Goal: Task Accomplishment & Management: Use online tool/utility

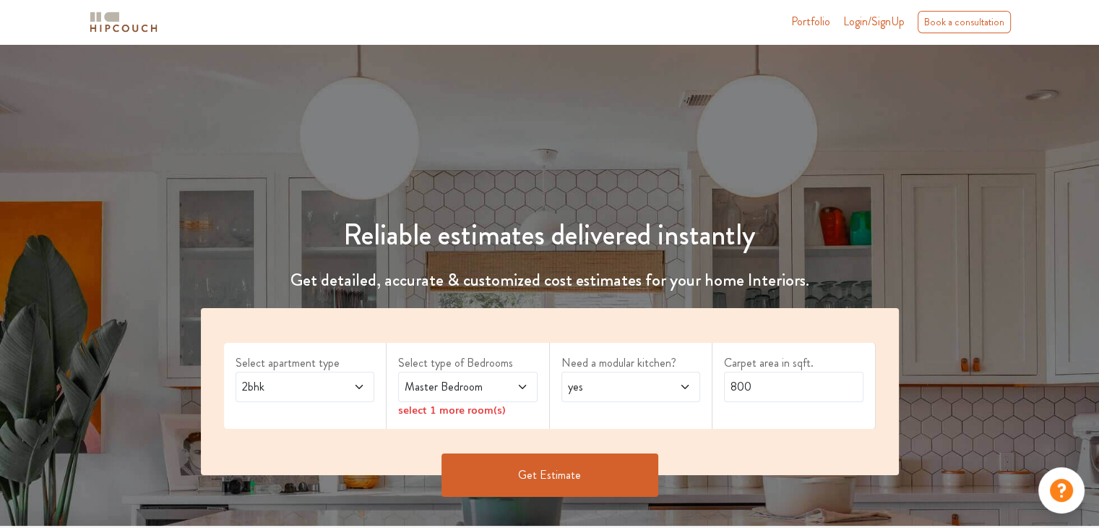
click at [364, 388] on icon at bounding box center [359, 387] width 12 height 12
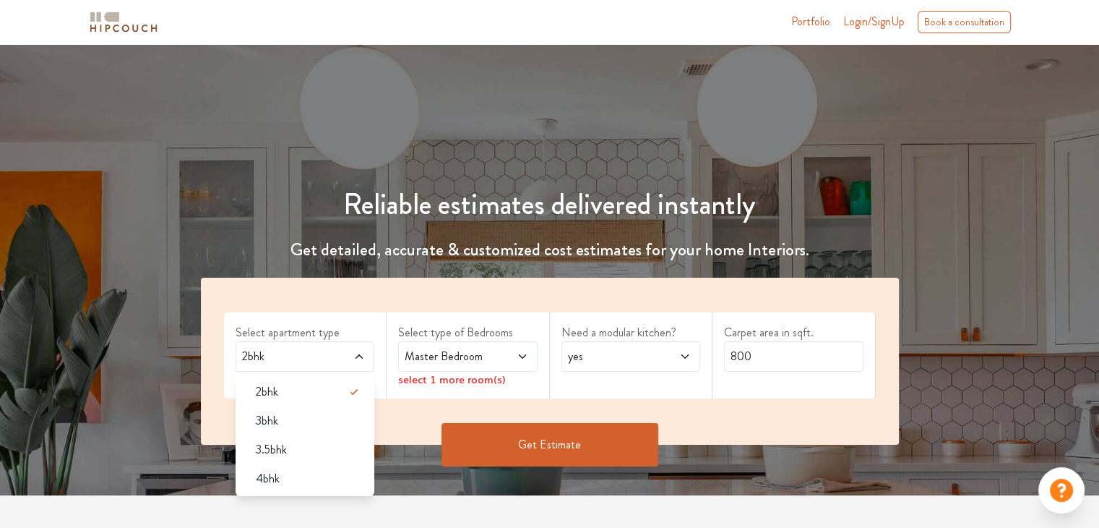
scroll to position [72, 0]
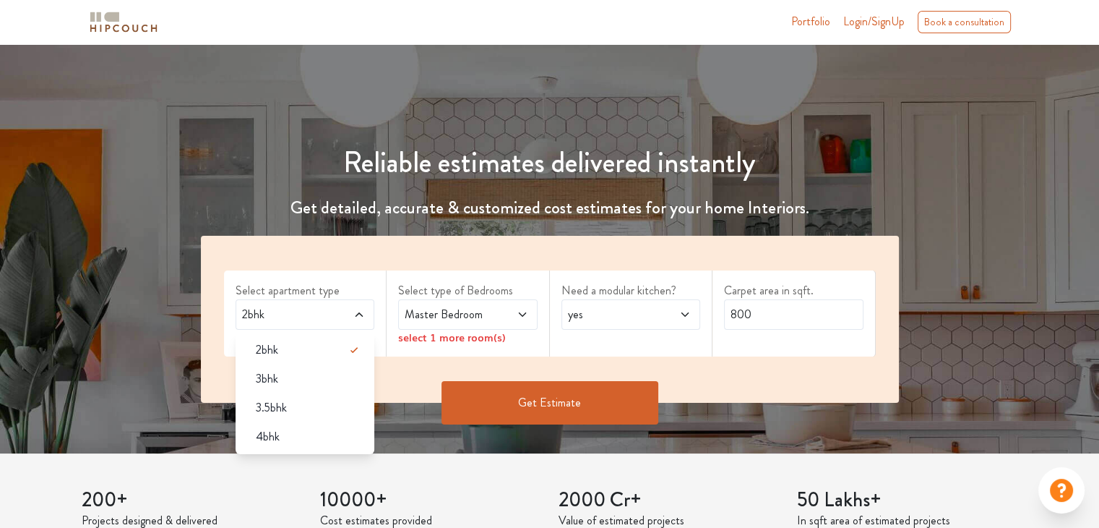
click at [489, 307] on span "Master Bedroom" at bounding box center [449, 314] width 95 height 17
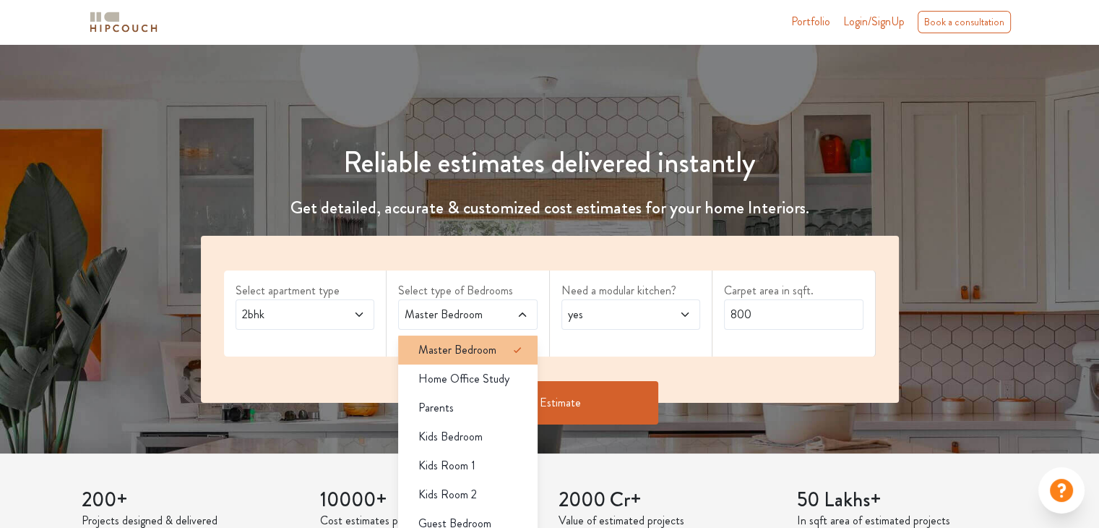
click at [484, 348] on span "Master Bedroom" at bounding box center [457, 349] width 78 height 17
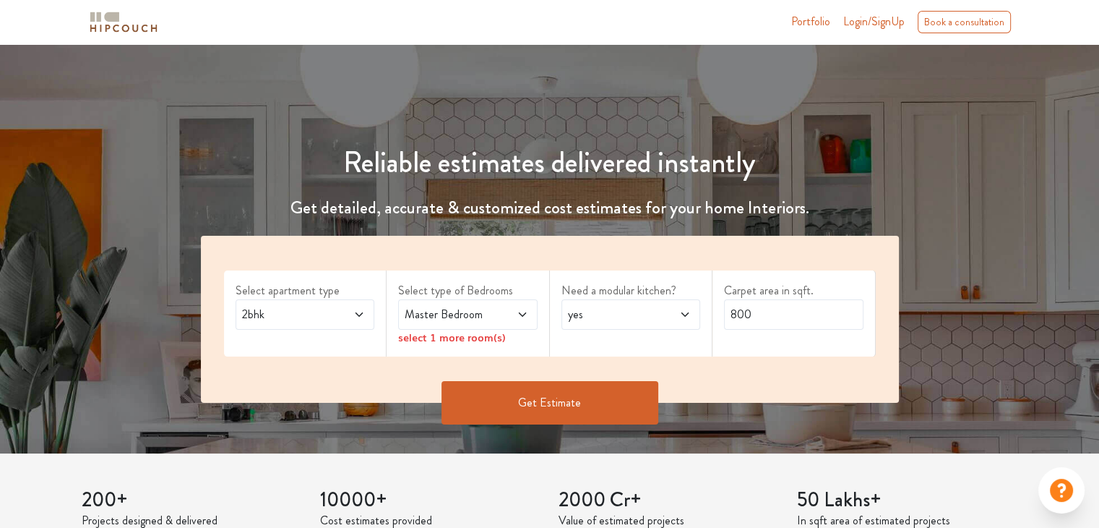
click at [628, 318] on span "yes" at bounding box center [612, 314] width 95 height 17
click at [765, 316] on input "800" at bounding box center [793, 314] width 139 height 30
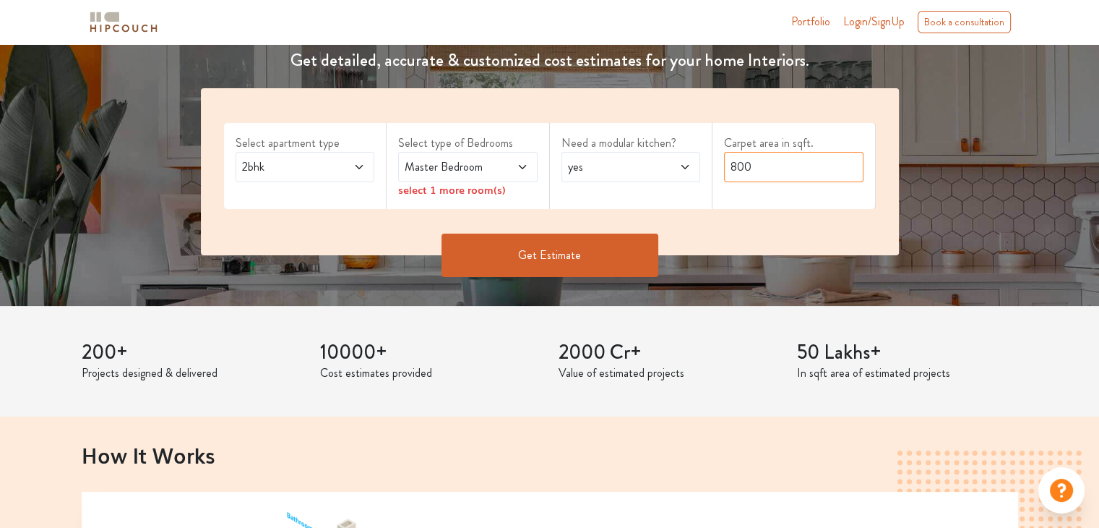
scroll to position [145, 0]
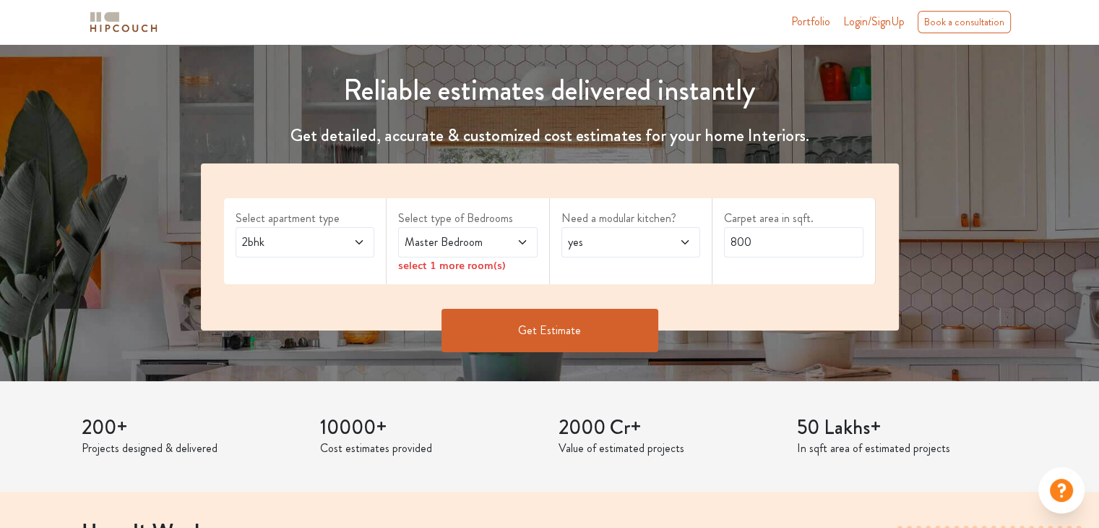
click at [558, 328] on button "Get Estimate" at bounding box center [550, 330] width 217 height 43
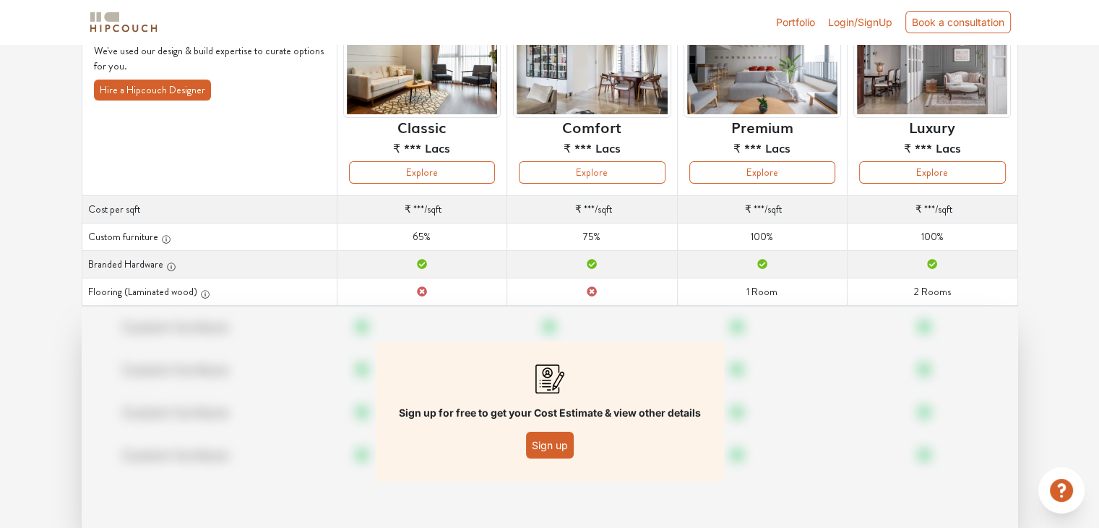
scroll to position [145, 0]
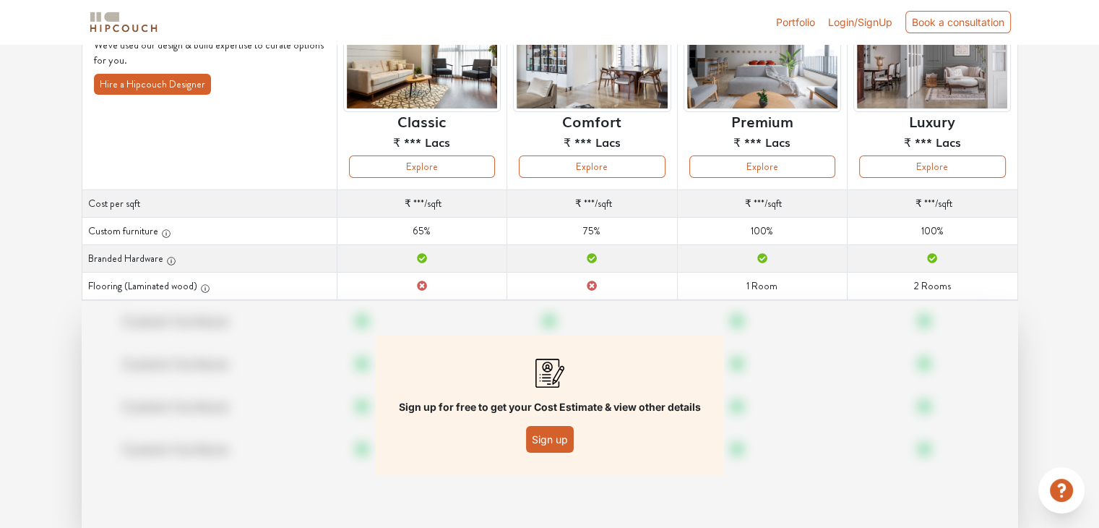
click at [545, 440] on button "Sign up" at bounding box center [550, 439] width 48 height 27
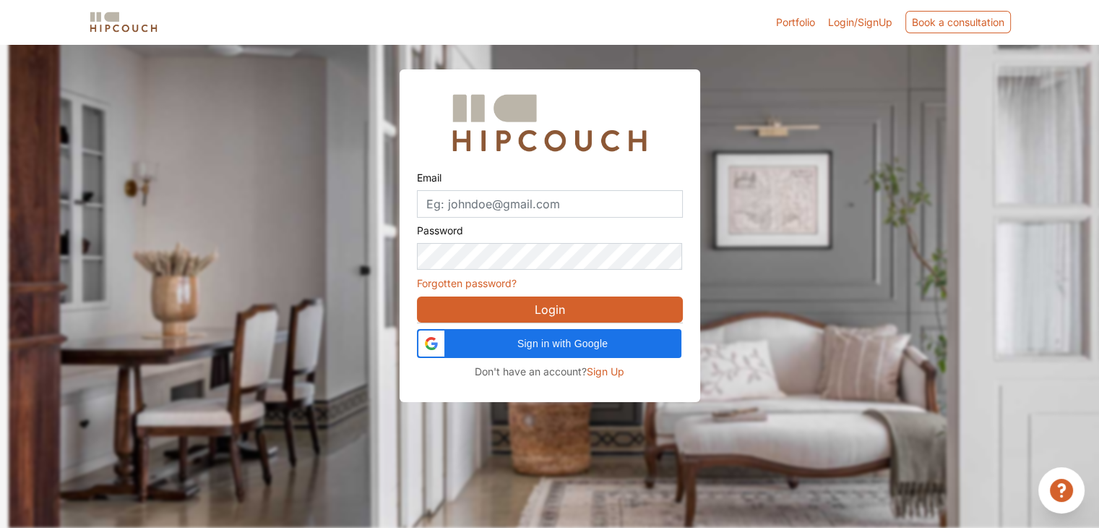
scroll to position [43, 0]
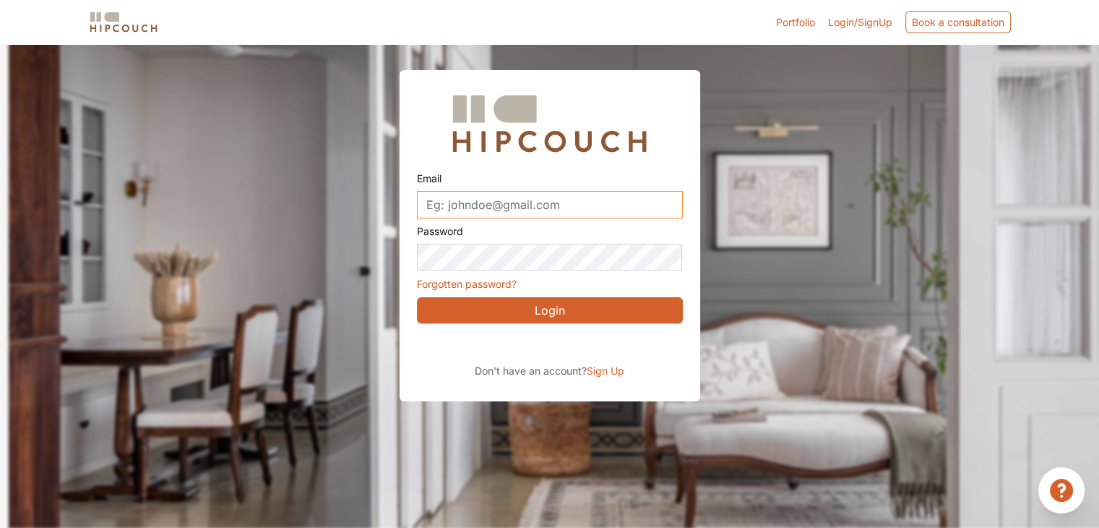
click at [557, 204] on input "Email" at bounding box center [550, 204] width 266 height 27
type input "piamule7@gmail.com"
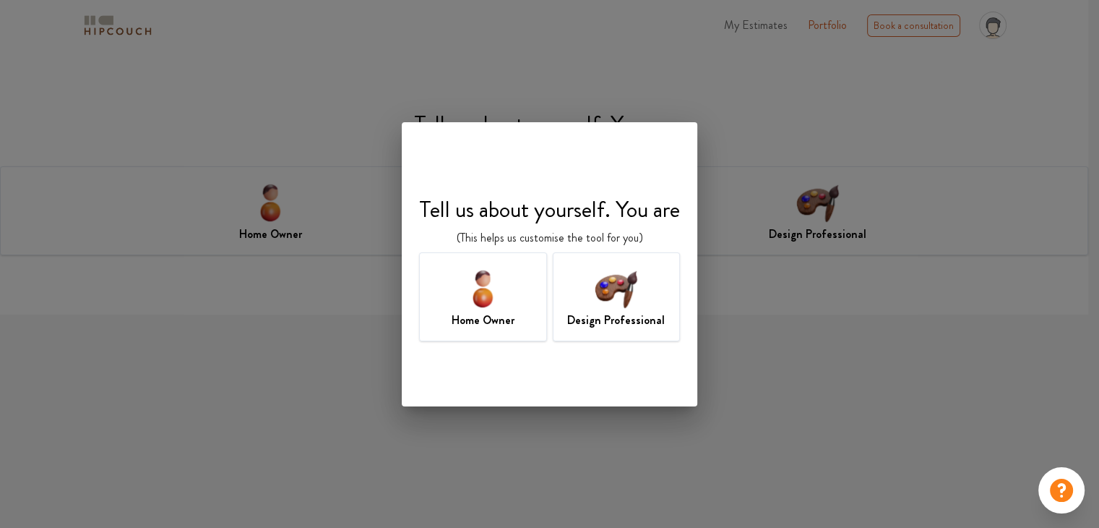
click at [574, 316] on h7 "Design Professional" at bounding box center [616, 320] width 98 height 17
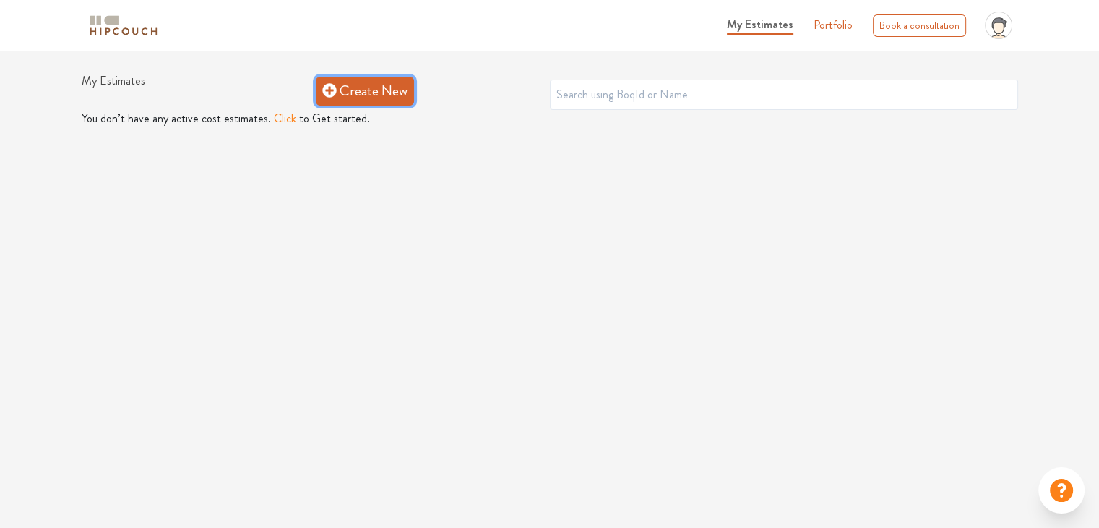
click at [325, 92] on icon at bounding box center [329, 90] width 14 height 14
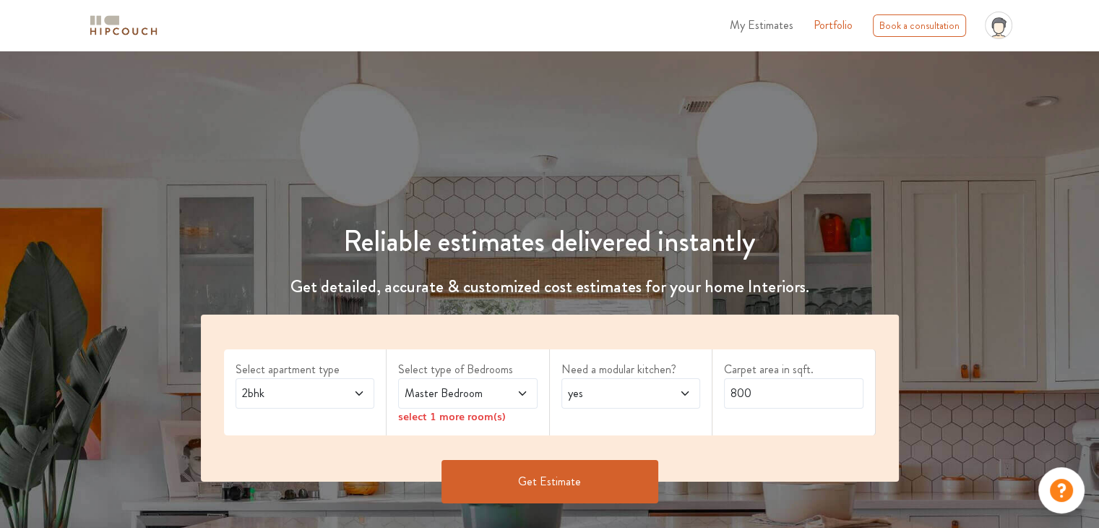
click at [499, 399] on span at bounding box center [513, 393] width 32 height 17
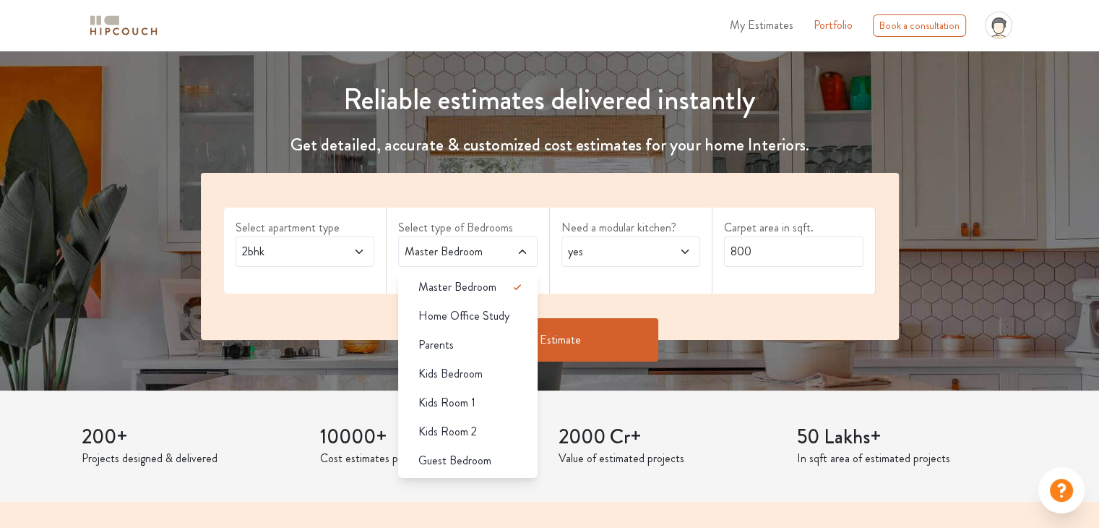
scroll to position [145, 0]
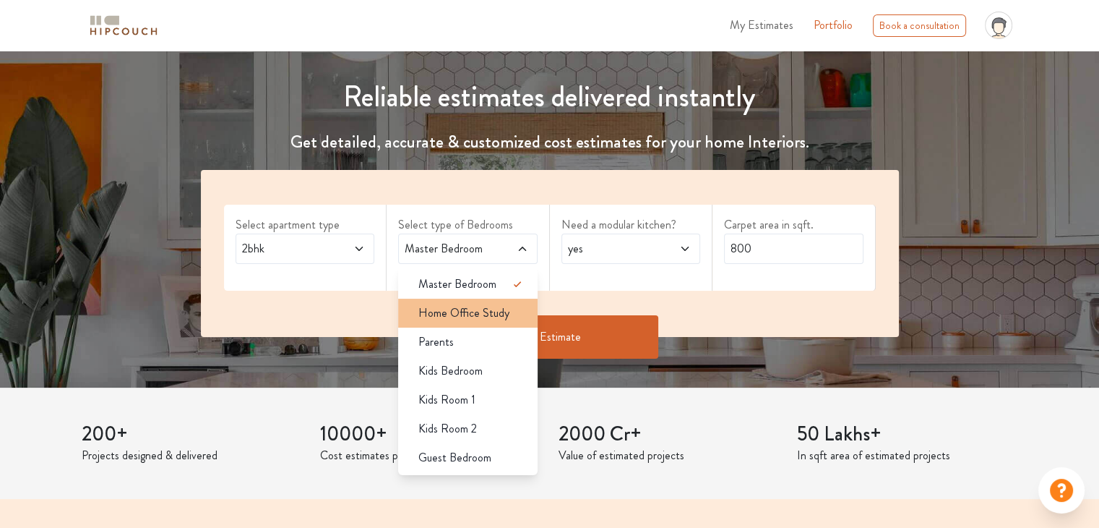
click at [477, 319] on span "Home Office Study" at bounding box center [463, 312] width 91 height 17
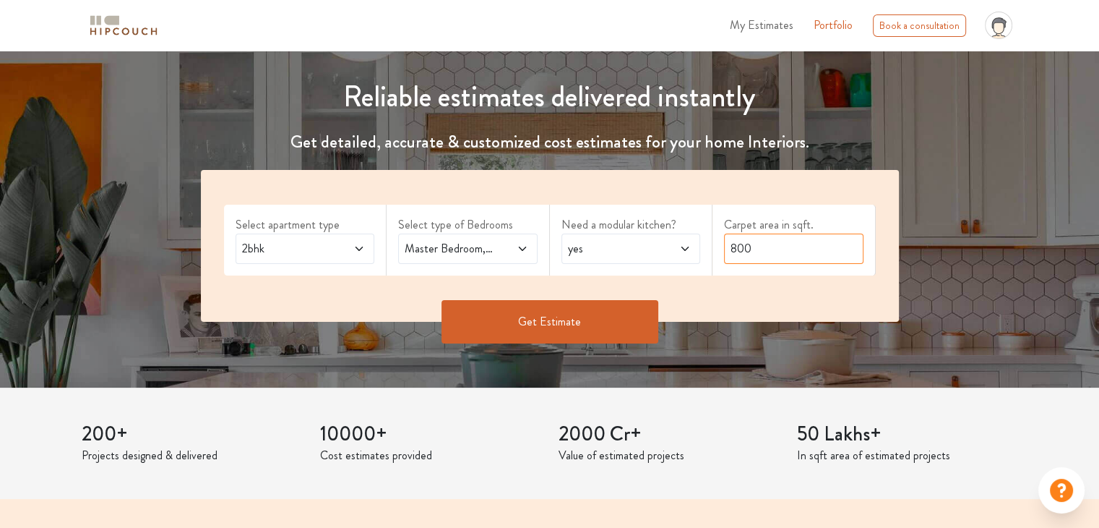
drag, startPoint x: 760, startPoint y: 241, endPoint x: 694, endPoint y: 251, distance: 66.4
click at [694, 251] on div "Select apartment type 2bhk Select type of Bedrooms Master Bedroom,Home Office S…" at bounding box center [550, 246] width 698 height 152
type input "1540"
click at [588, 308] on button "Get Estimate" at bounding box center [550, 321] width 217 height 43
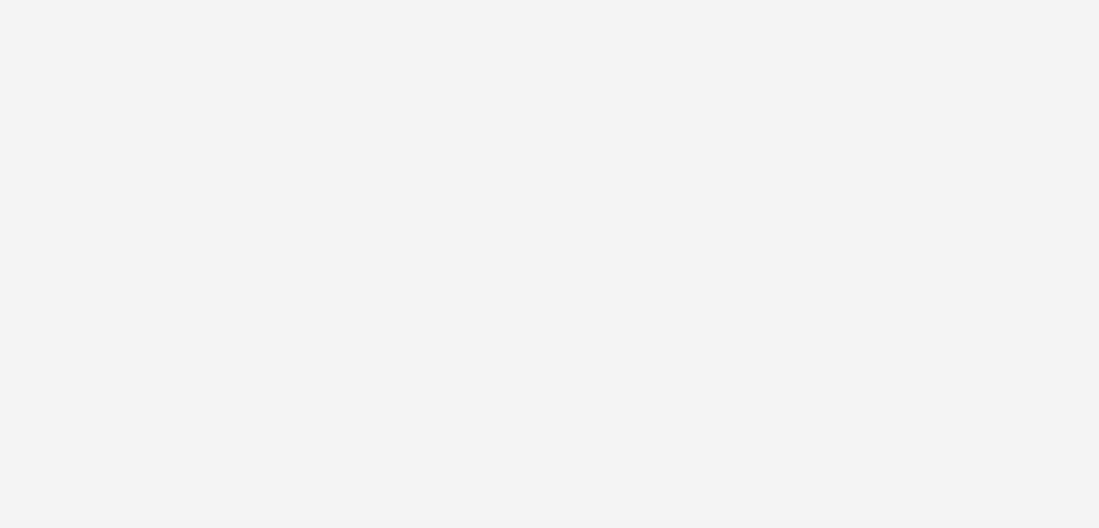
scroll to position [0, 0]
click at [734, 187] on div at bounding box center [549, 264] width 1099 height 528
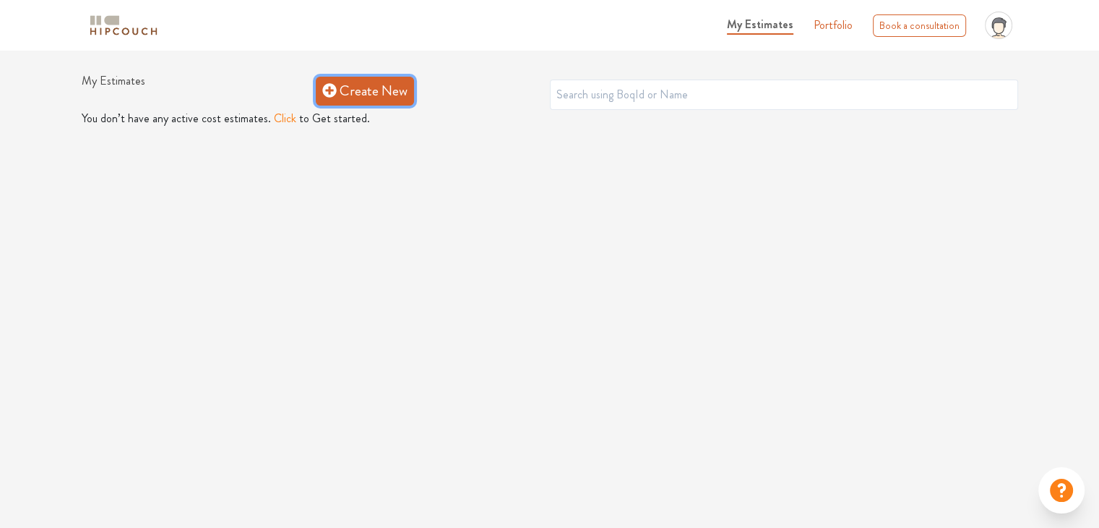
click at [385, 86] on link "Create New" at bounding box center [365, 91] width 98 height 29
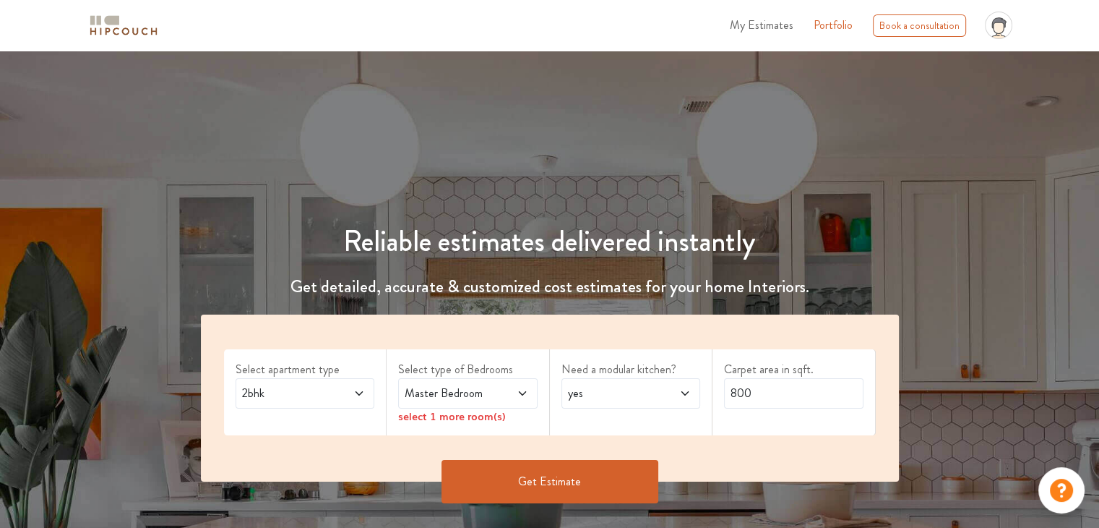
click at [508, 391] on span at bounding box center [513, 393] width 32 height 17
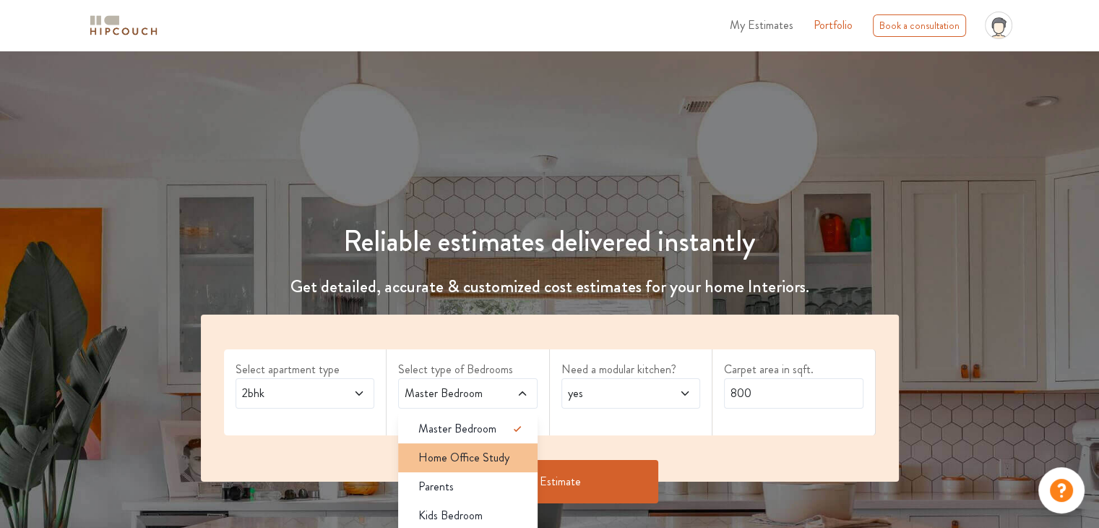
click at [486, 458] on span "Home Office Study" at bounding box center [463, 457] width 91 height 17
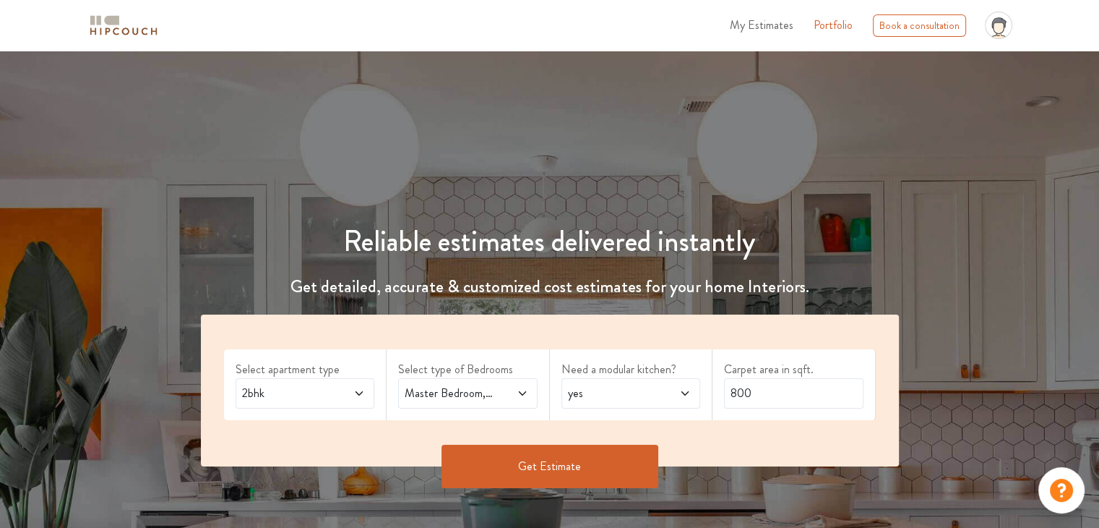
click at [598, 398] on span "yes" at bounding box center [612, 393] width 95 height 17
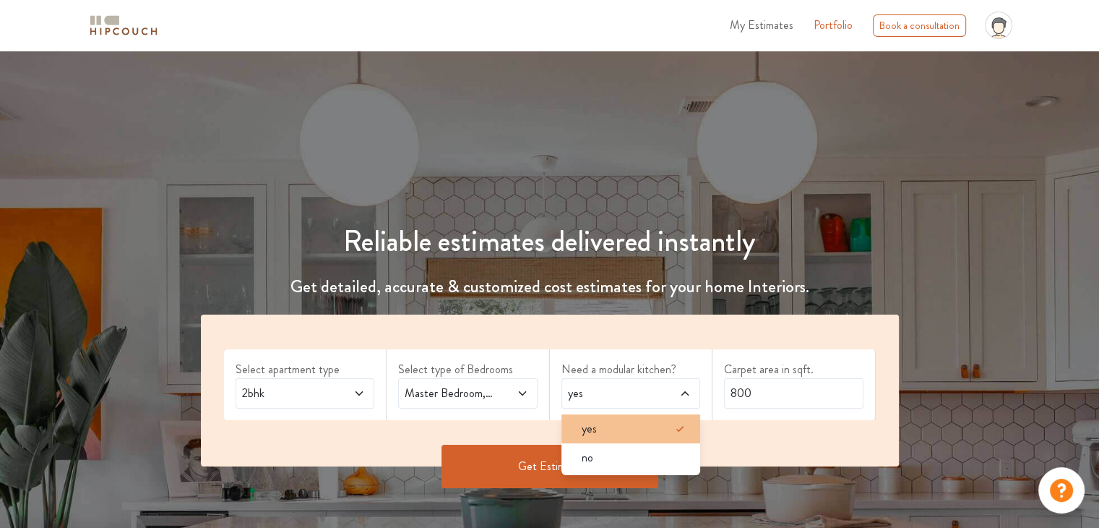
click at [609, 426] on div "yes" at bounding box center [635, 428] width 131 height 17
click at [747, 392] on input "800" at bounding box center [793, 393] width 139 height 30
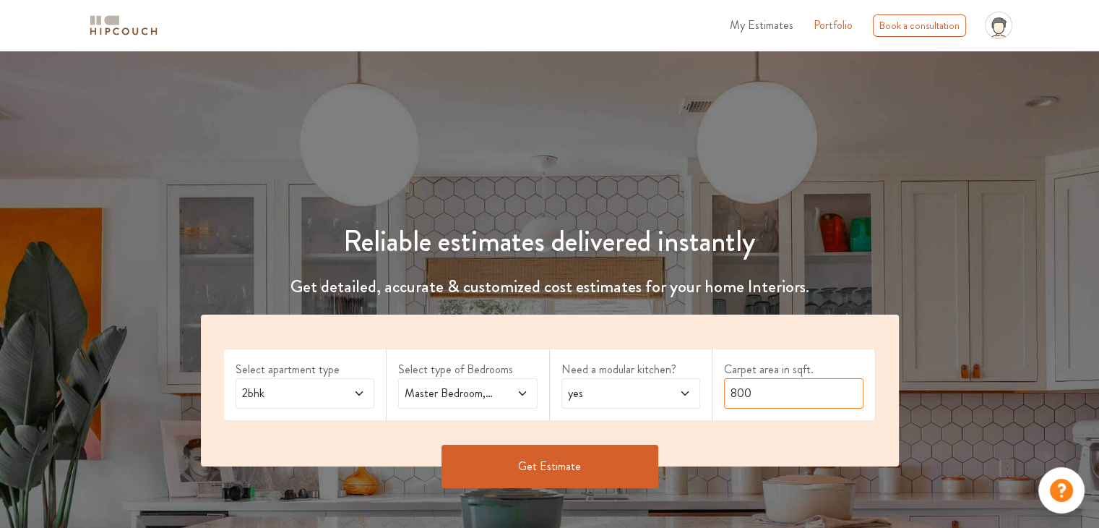
drag, startPoint x: 759, startPoint y: 391, endPoint x: 639, endPoint y: 399, distance: 120.2
click at [639, 399] on div "Select apartment type 2bhk Select type of Bedrooms Master Bedroom,Home Office S…" at bounding box center [550, 390] width 698 height 152
type input "1540"
click at [619, 476] on button "Get Estimate" at bounding box center [550, 466] width 217 height 43
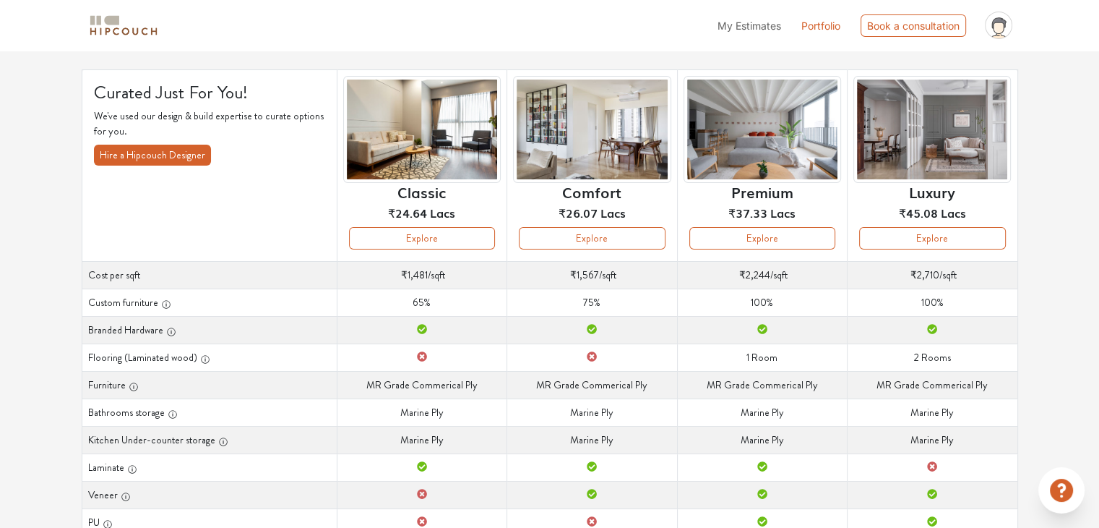
scroll to position [25, 0]
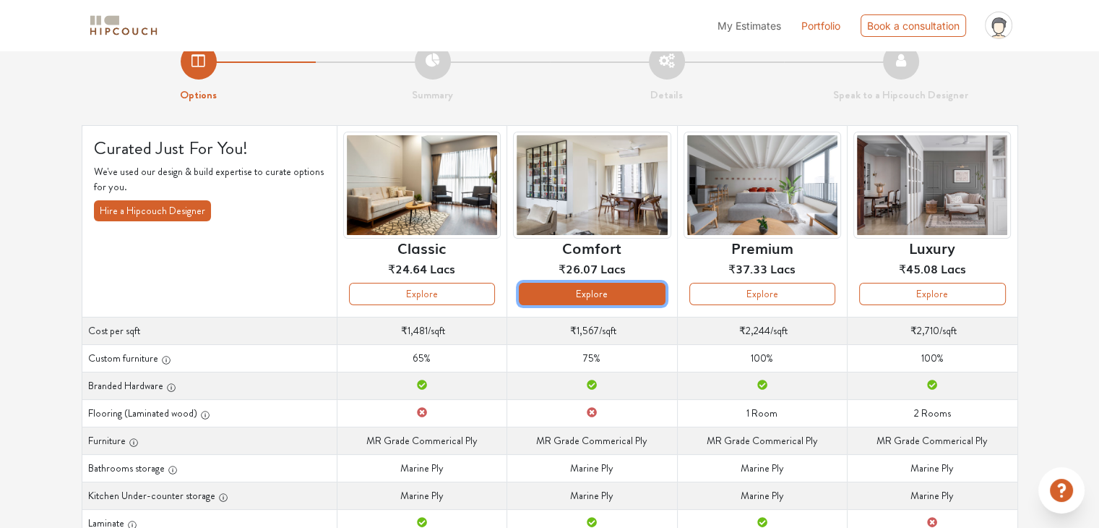
click at [624, 296] on button "Explore" at bounding box center [592, 294] width 146 height 22
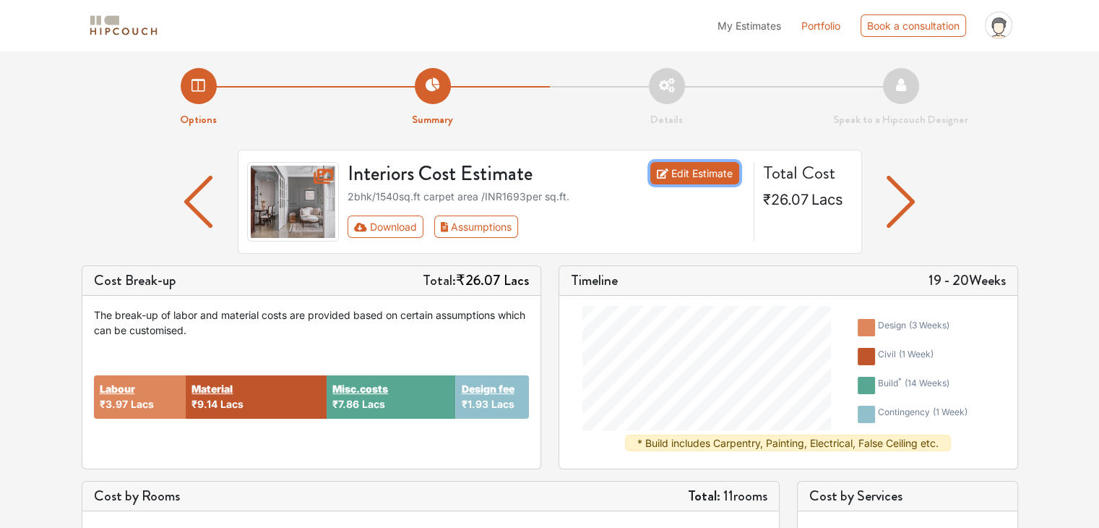
click at [700, 176] on link "Edit Estimate" at bounding box center [694, 173] width 89 height 22
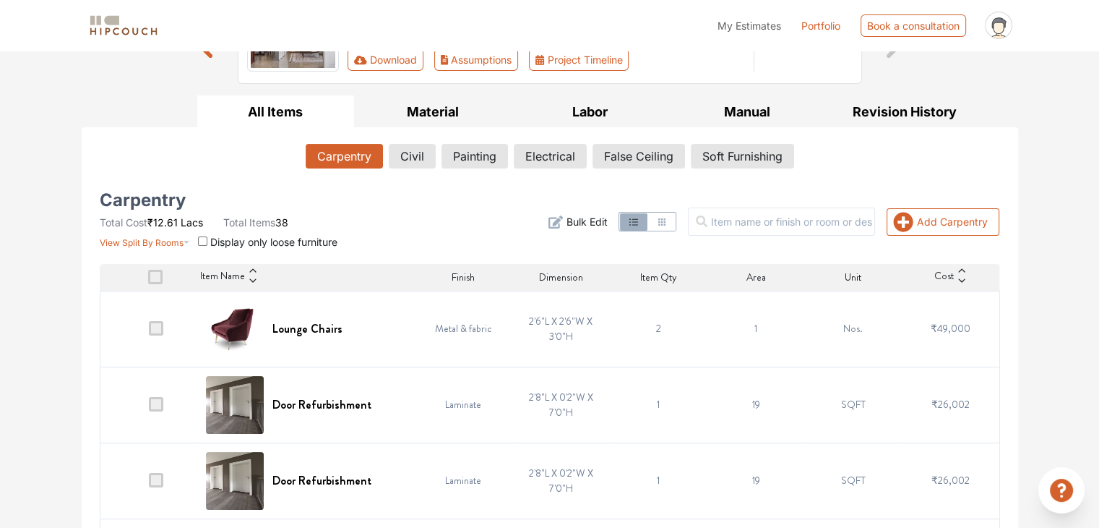
scroll to position [160, 0]
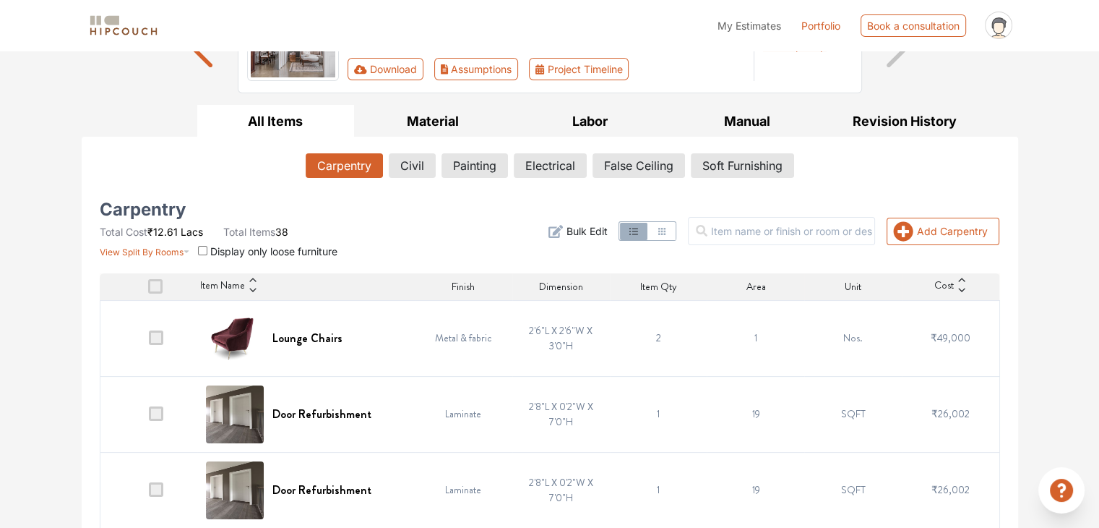
click at [555, 342] on td "2'6"L X 2'6"W X 3'0"H" at bounding box center [561, 338] width 98 height 76
click at [601, 225] on span "Bulk Edit" at bounding box center [586, 230] width 41 height 15
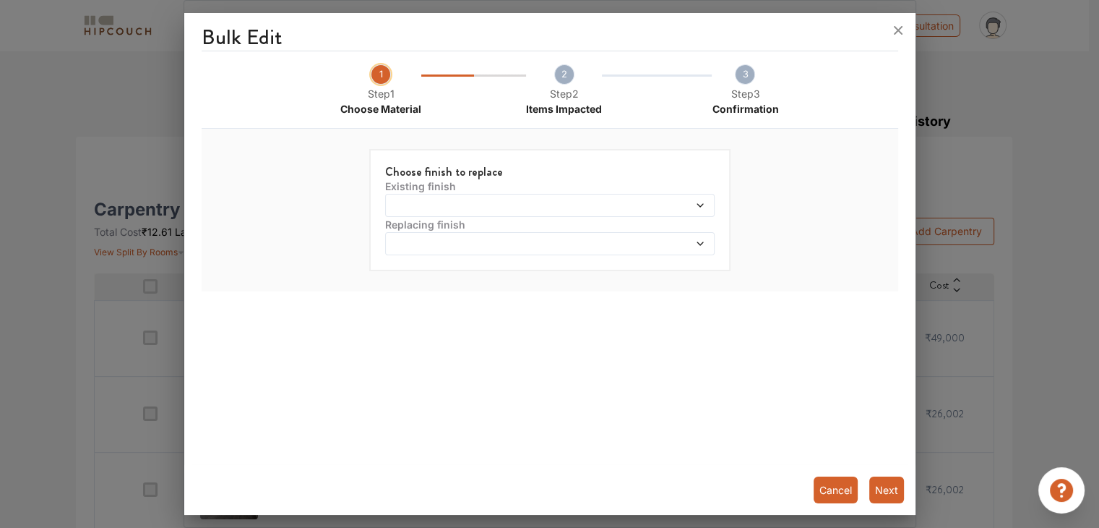
click at [603, 206] on span at bounding box center [508, 205] width 238 height 10
click at [669, 207] on span at bounding box center [665, 205] width 79 height 10
click at [703, 200] on div at bounding box center [550, 205] width 330 height 23
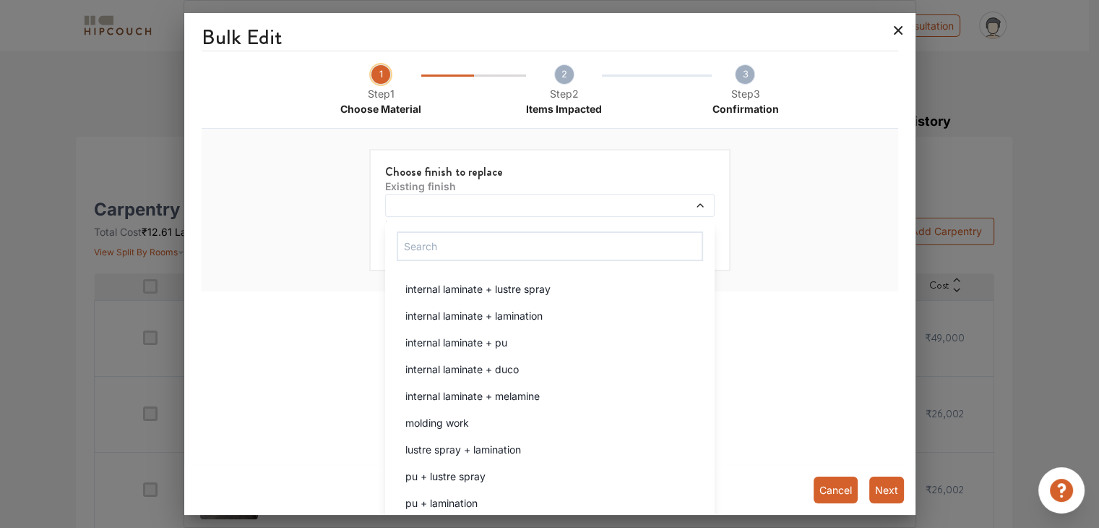
click at [893, 29] on icon at bounding box center [898, 30] width 23 height 23
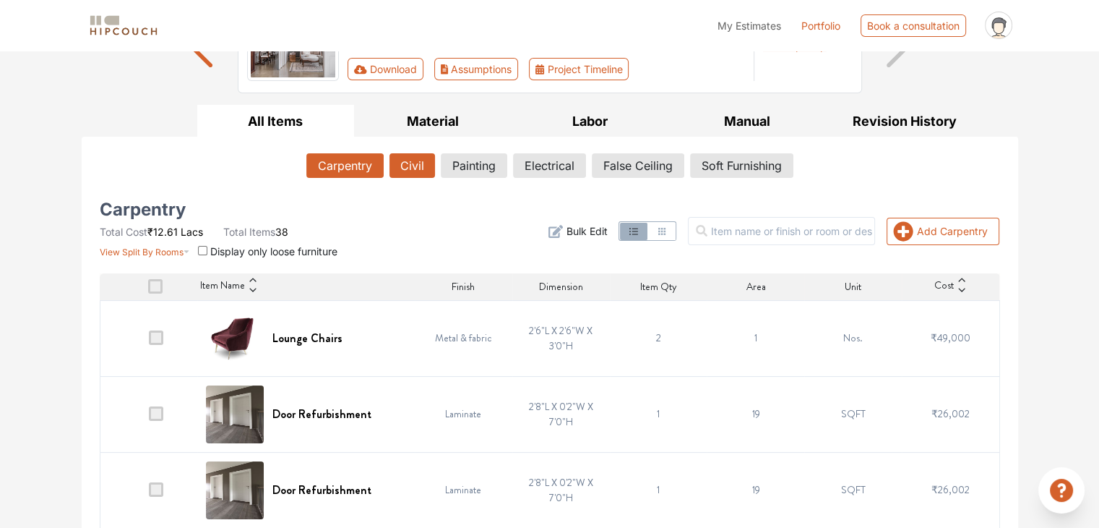
click at [422, 166] on button "Civil" at bounding box center [413, 165] width 46 height 25
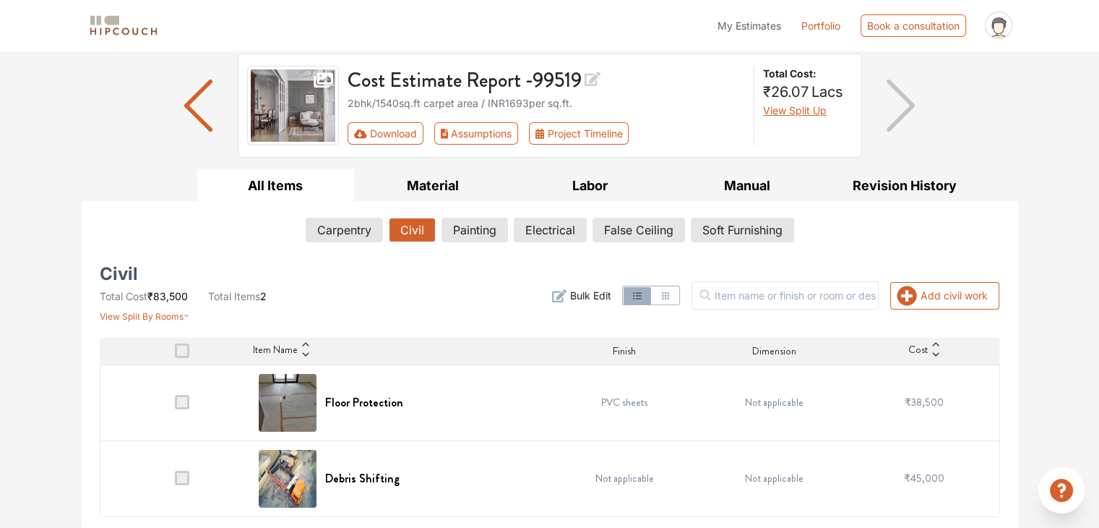
scroll to position [95, 0]
click at [671, 294] on icon "button" at bounding box center [666, 297] width 12 height 12
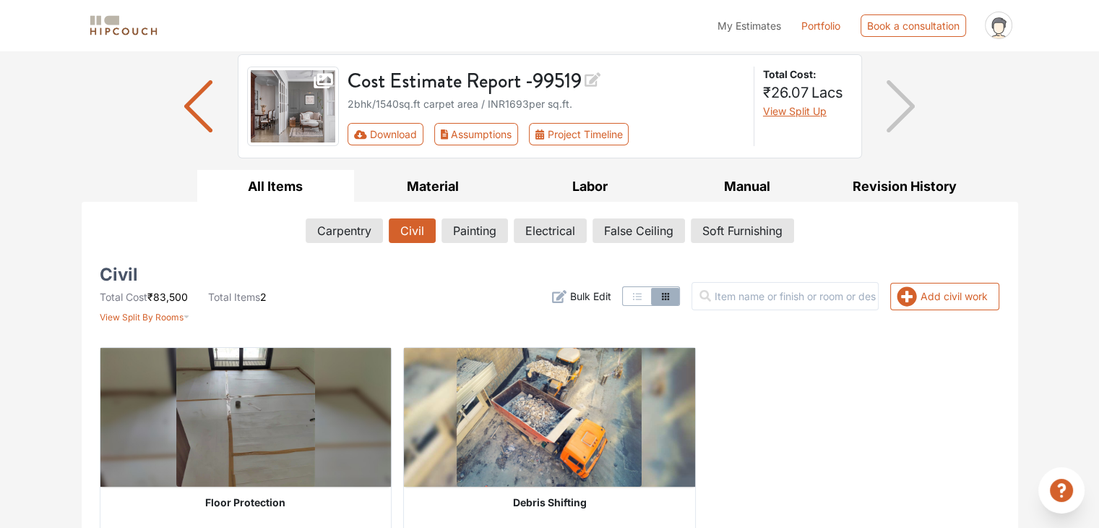
click at [643, 293] on icon "button" at bounding box center [638, 297] width 12 height 12
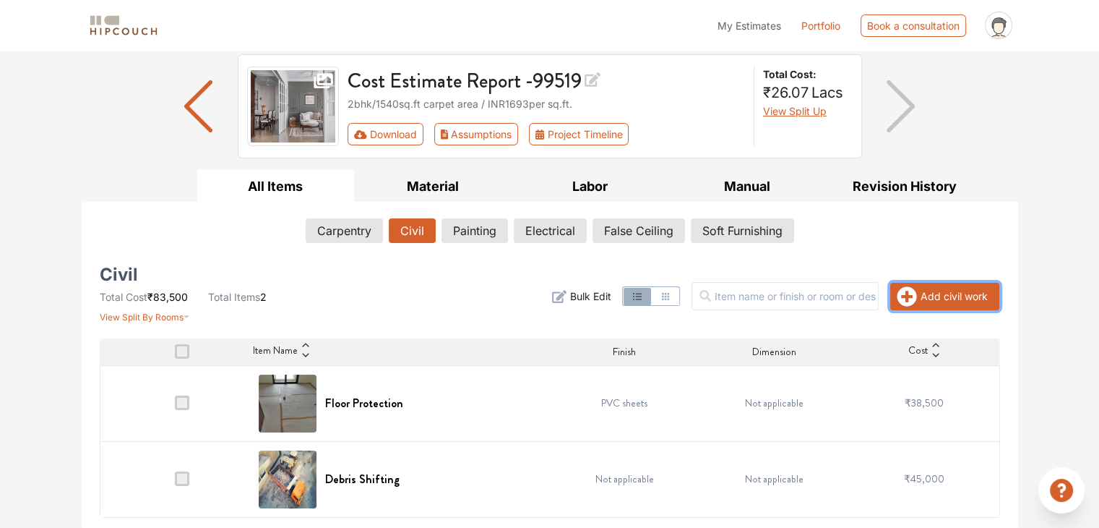
click at [911, 296] on icon "button" at bounding box center [907, 296] width 20 height 20
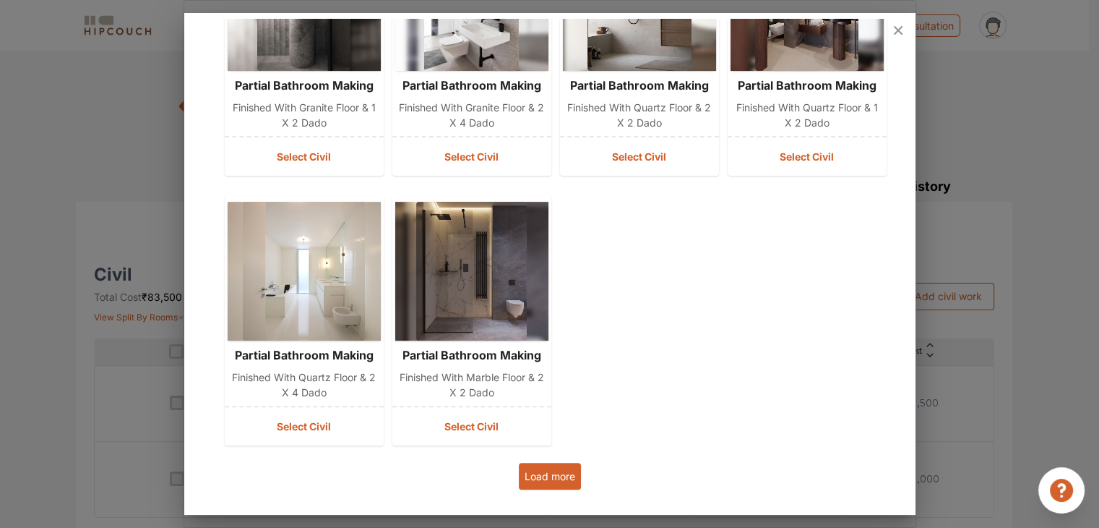
scroll to position [468, 0]
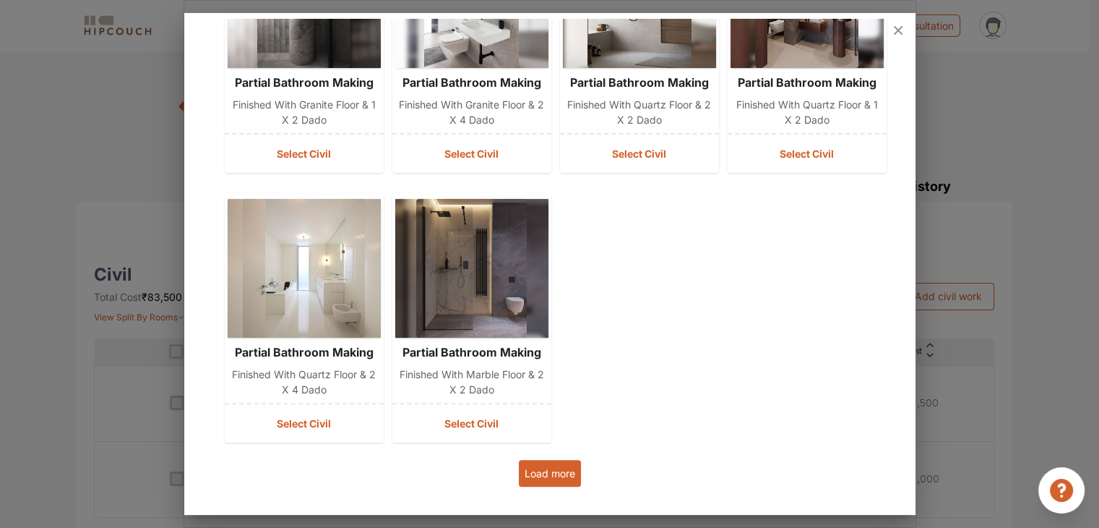
click at [561, 477] on button "Load more" at bounding box center [550, 473] width 62 height 27
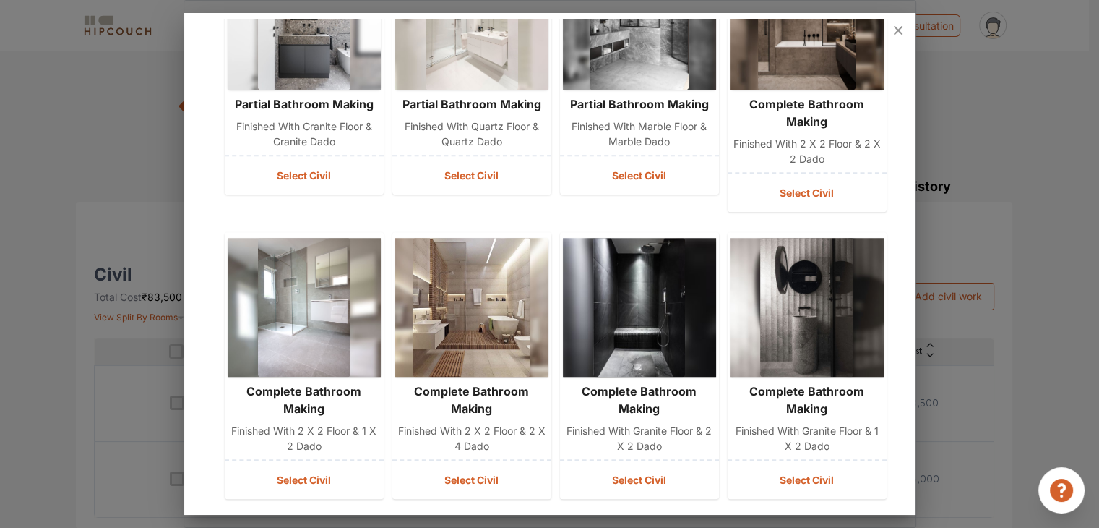
scroll to position [1041, 0]
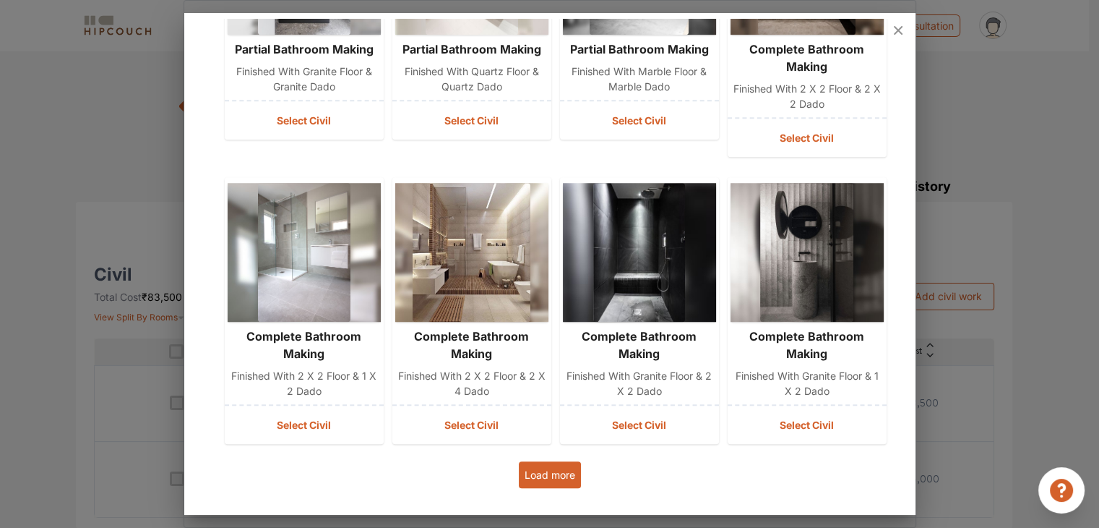
click at [556, 478] on button "Load more" at bounding box center [550, 474] width 62 height 27
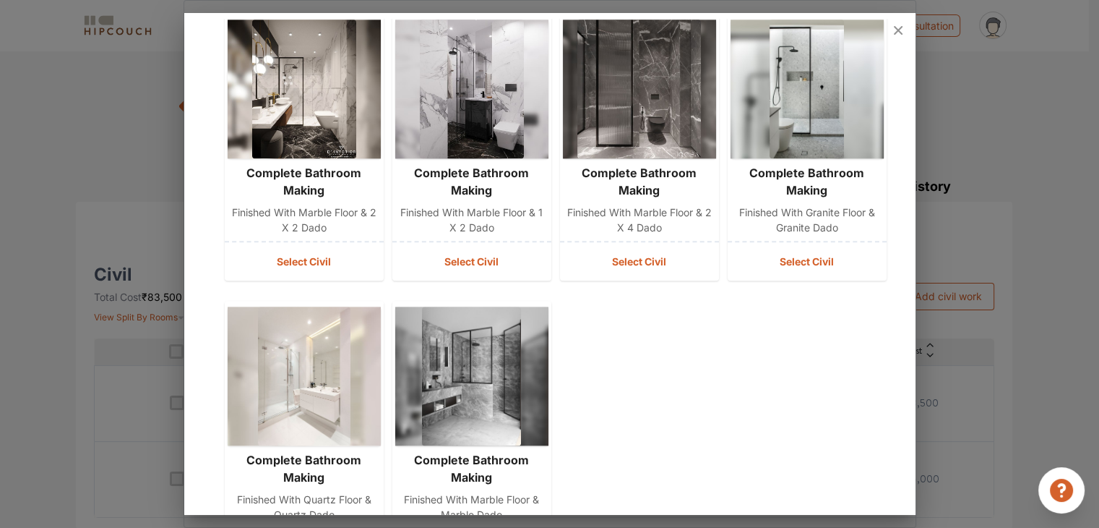
scroll to position [1901, 0]
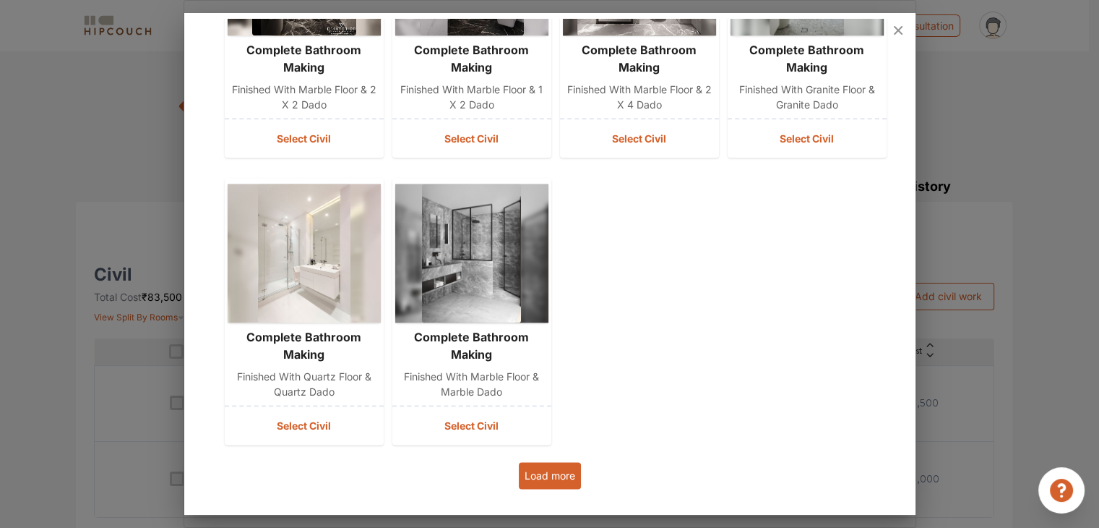
click at [560, 471] on button "Load more" at bounding box center [550, 475] width 62 height 27
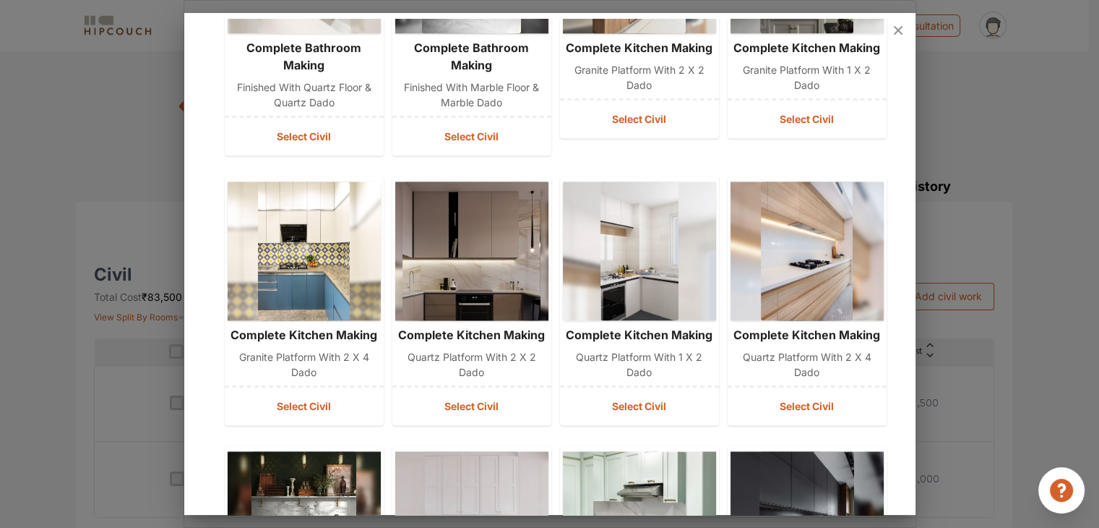
scroll to position [2475, 0]
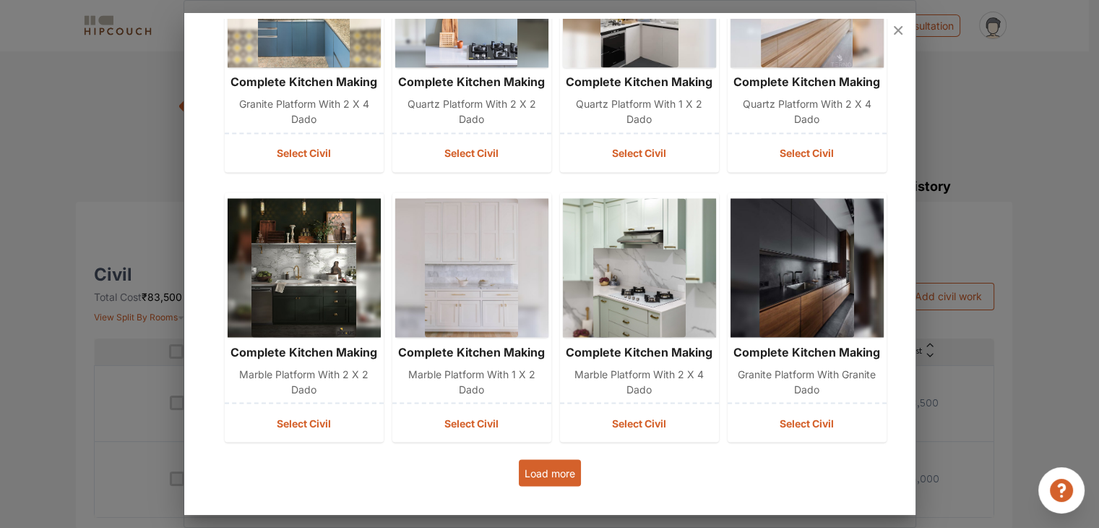
click at [555, 482] on button "Load more" at bounding box center [550, 472] width 62 height 27
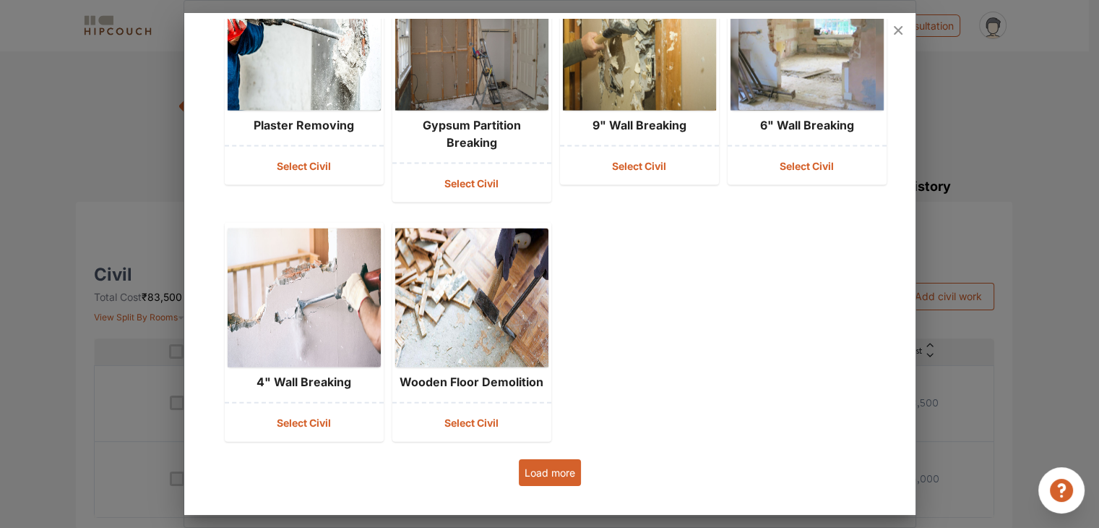
scroll to position [3256, 0]
click at [558, 475] on button "Load more" at bounding box center [550, 472] width 62 height 27
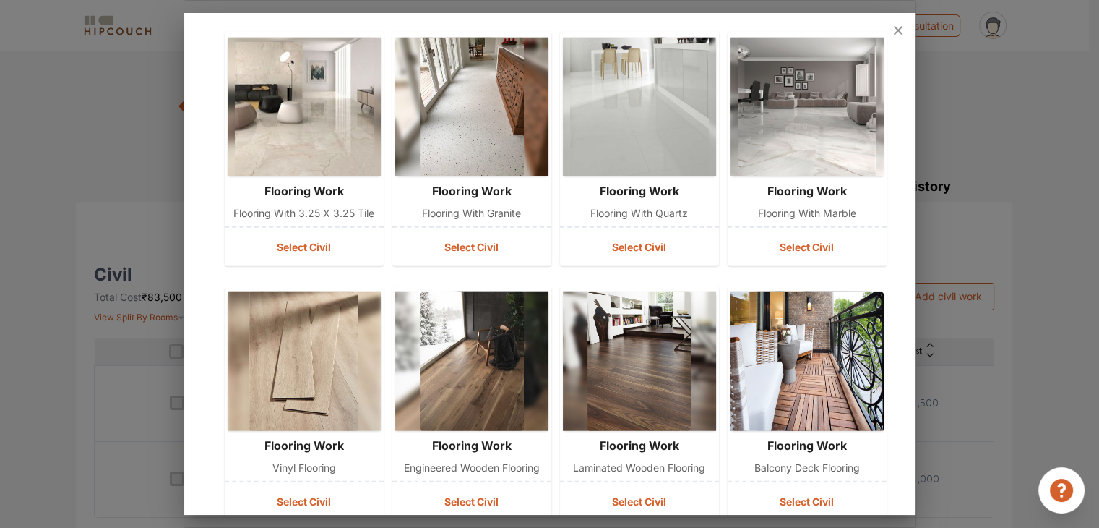
scroll to position [3779, 0]
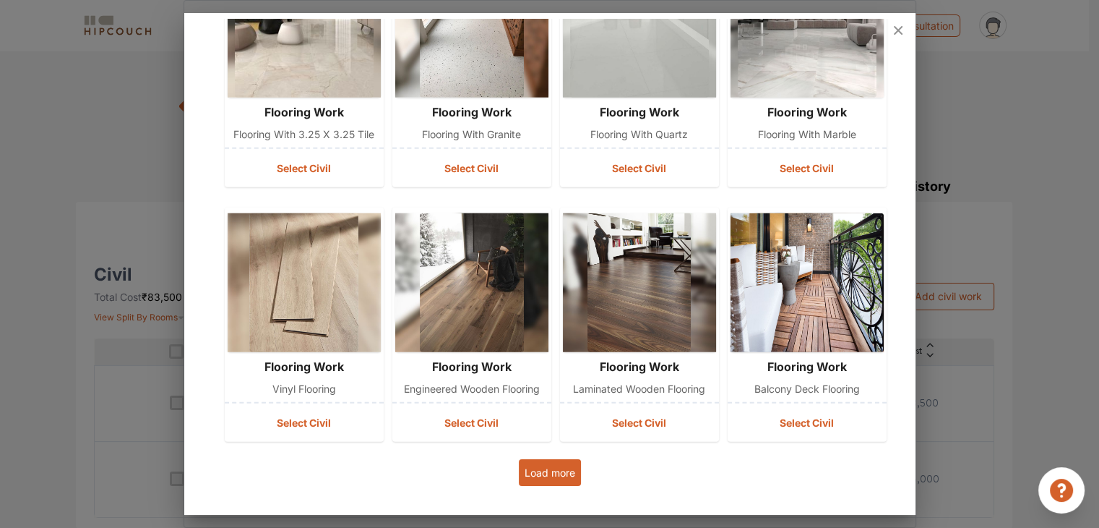
click at [558, 475] on button "Load more" at bounding box center [550, 472] width 62 height 27
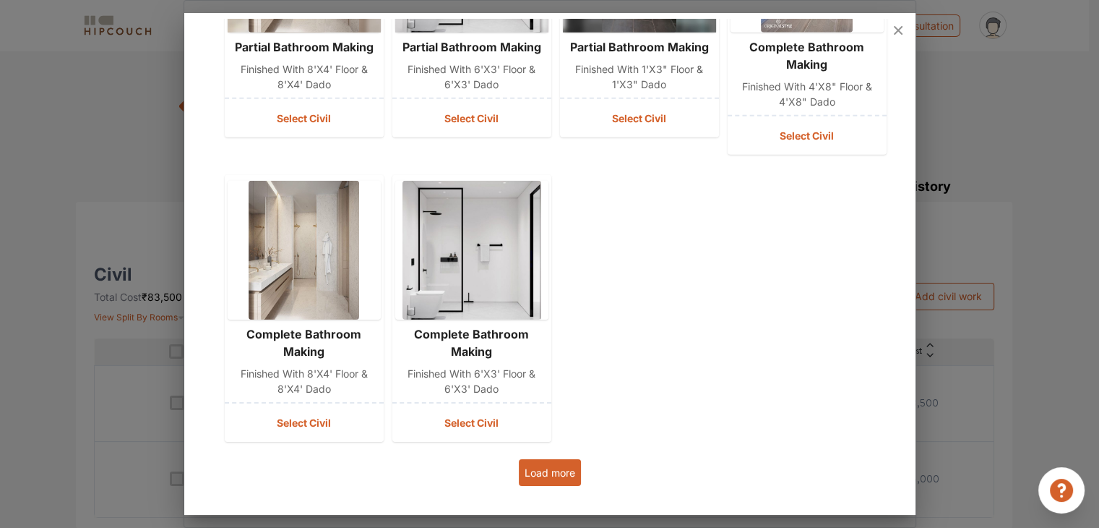
scroll to position [4623, 0]
click at [564, 470] on button "Load more" at bounding box center [550, 472] width 62 height 27
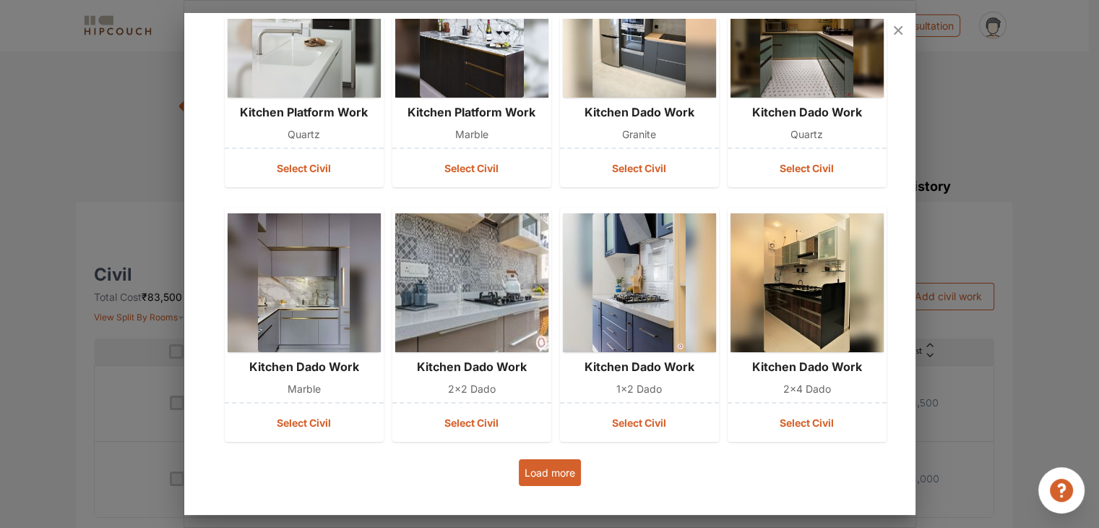
scroll to position [5131, 0]
click at [564, 469] on button "Load more" at bounding box center [550, 472] width 62 height 27
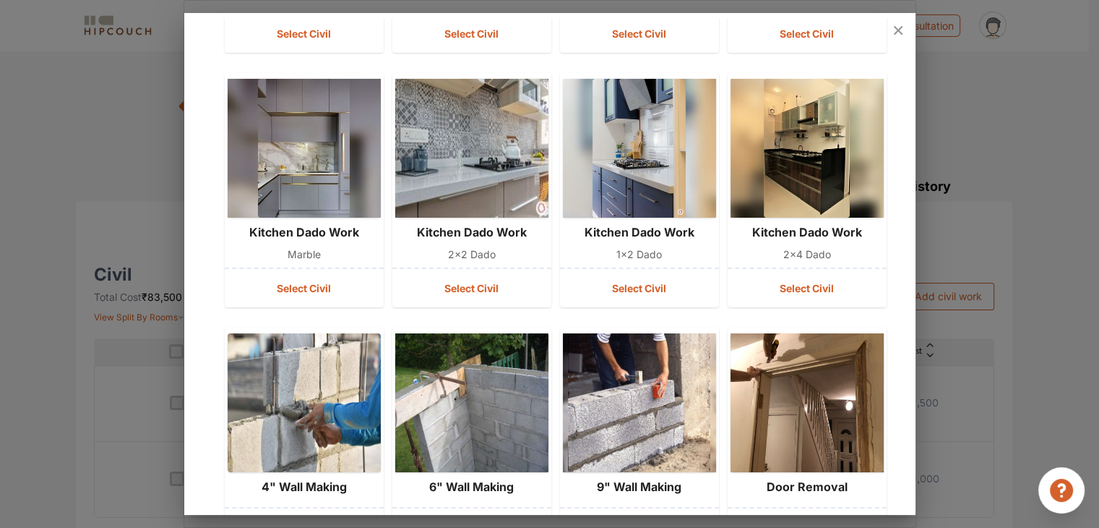
scroll to position [5420, 0]
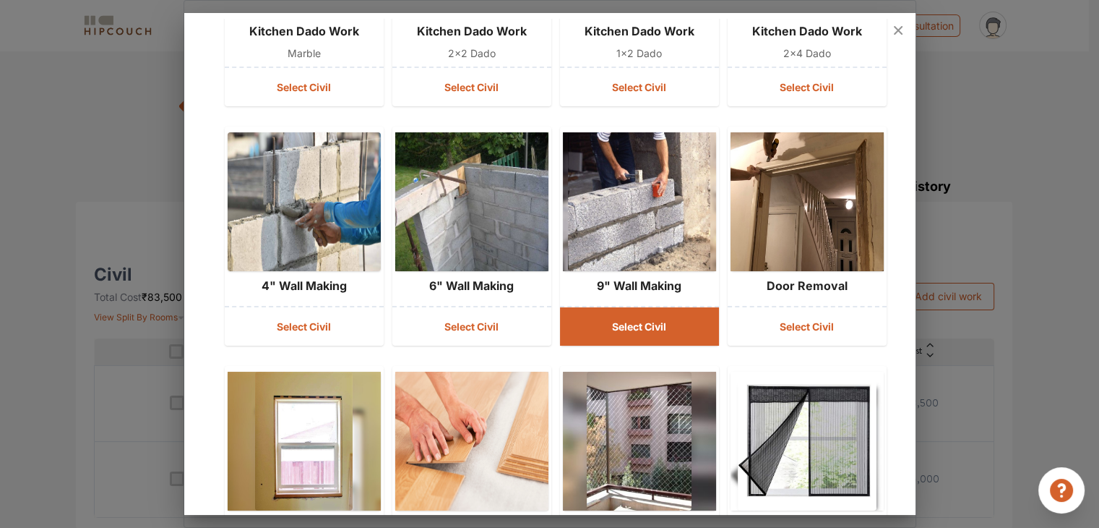
click at [667, 345] on button "Select Civil" at bounding box center [639, 326] width 159 height 38
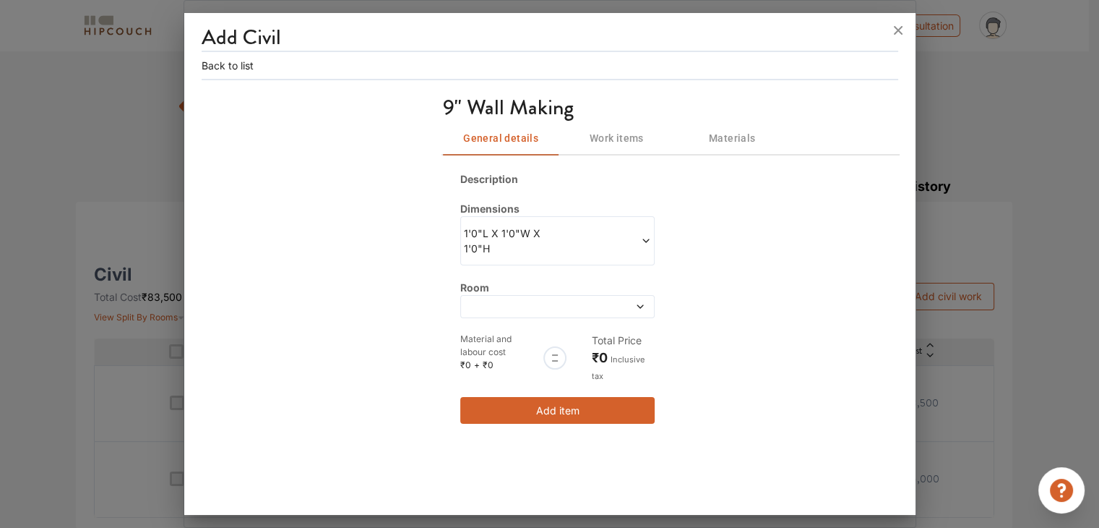
scroll to position [0, 0]
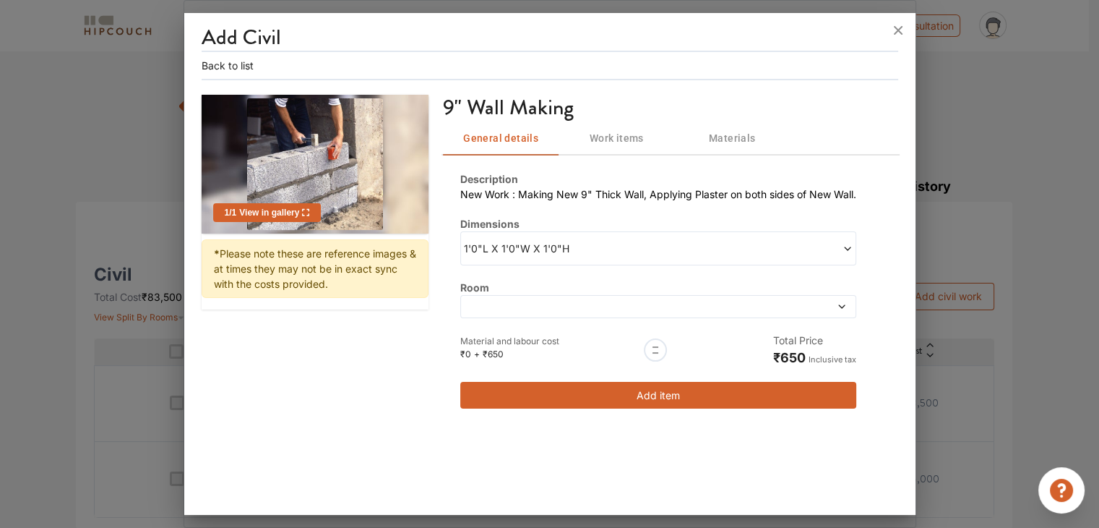
click at [760, 309] on span at bounding box center [799, 306] width 95 height 10
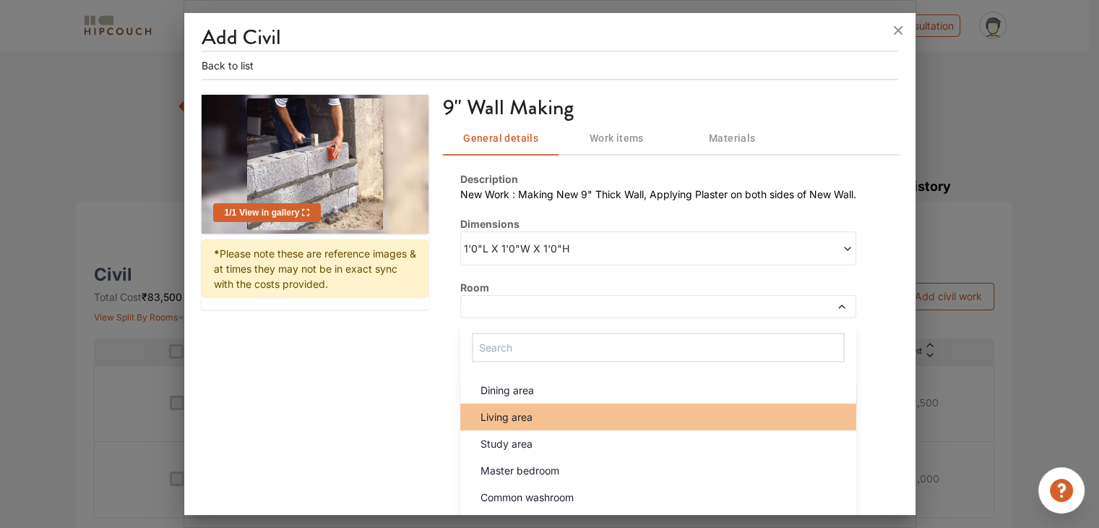
click at [545, 415] on div "Living area" at bounding box center [662, 416] width 387 height 15
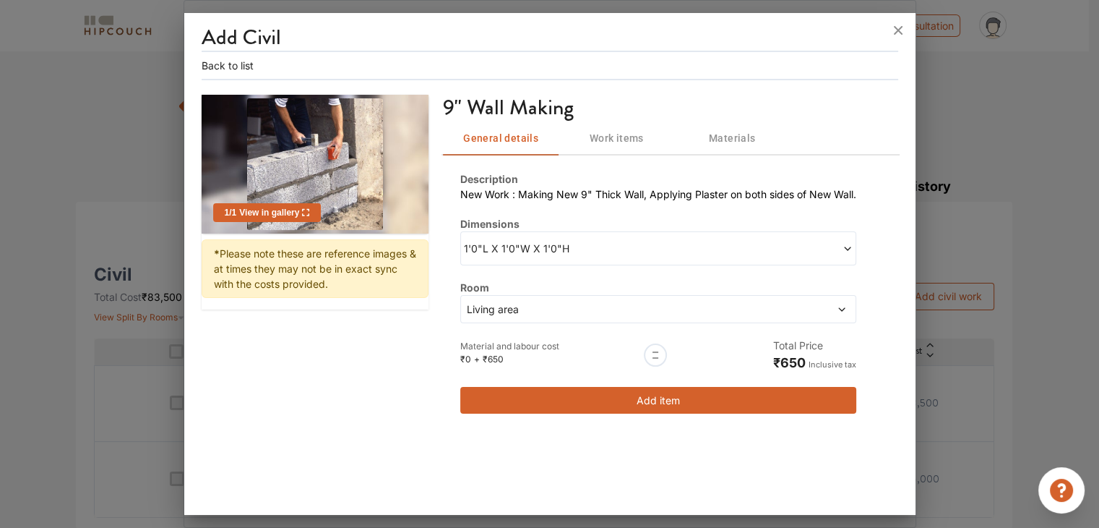
click at [660, 355] on div at bounding box center [655, 354] width 23 height 23
click at [650, 372] on div "Description New Work : Making New 9" Thick Wall, Applying Plaster on both sides…" at bounding box center [658, 292] width 396 height 242
click at [653, 352] on div at bounding box center [655, 354] width 23 height 23
click at [660, 351] on div at bounding box center [655, 354] width 23 height 23
click at [658, 351] on div at bounding box center [655, 354] width 23 height 23
